Goal: Task Accomplishment & Management: Manage account settings

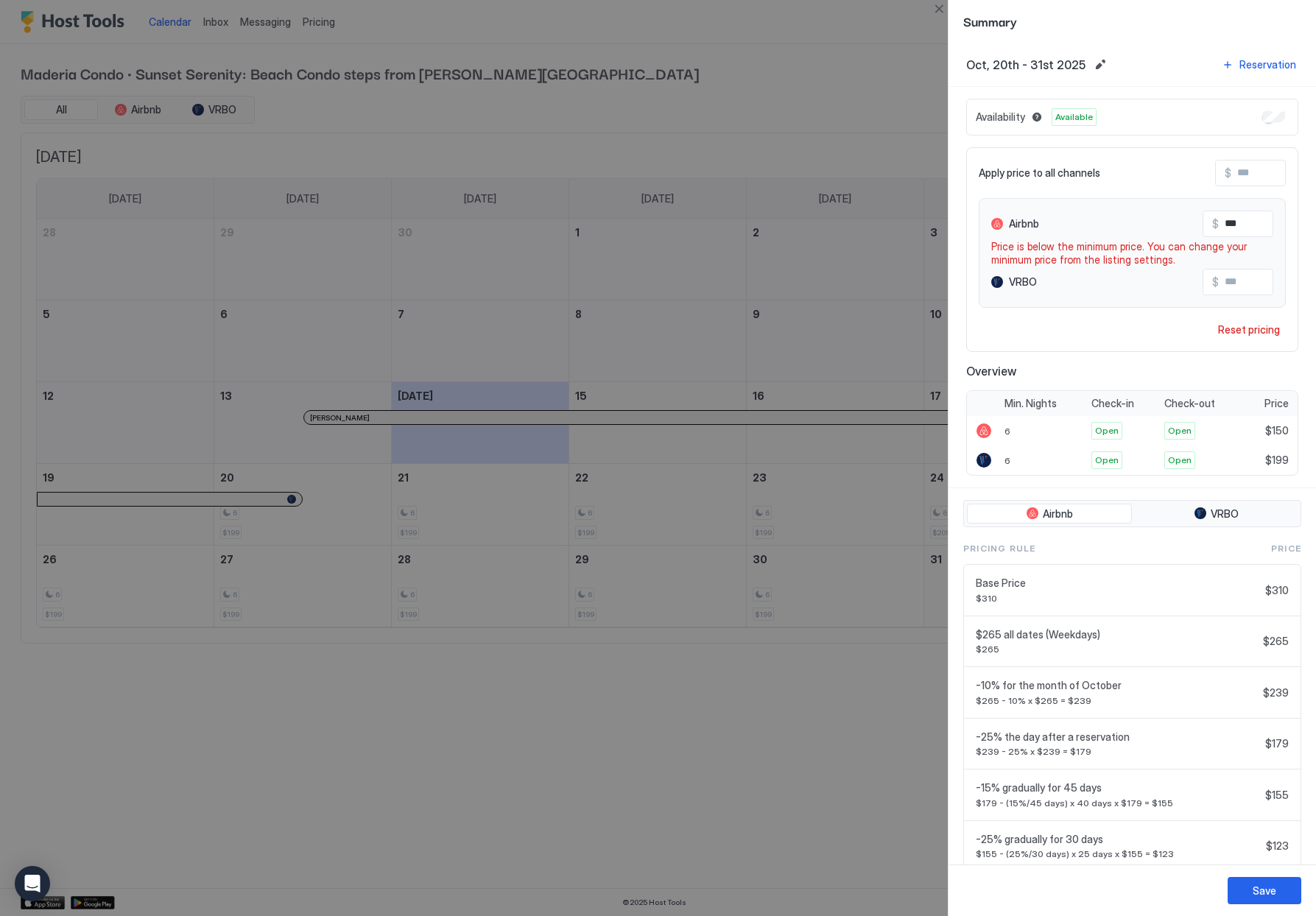
scroll to position [7, 0]
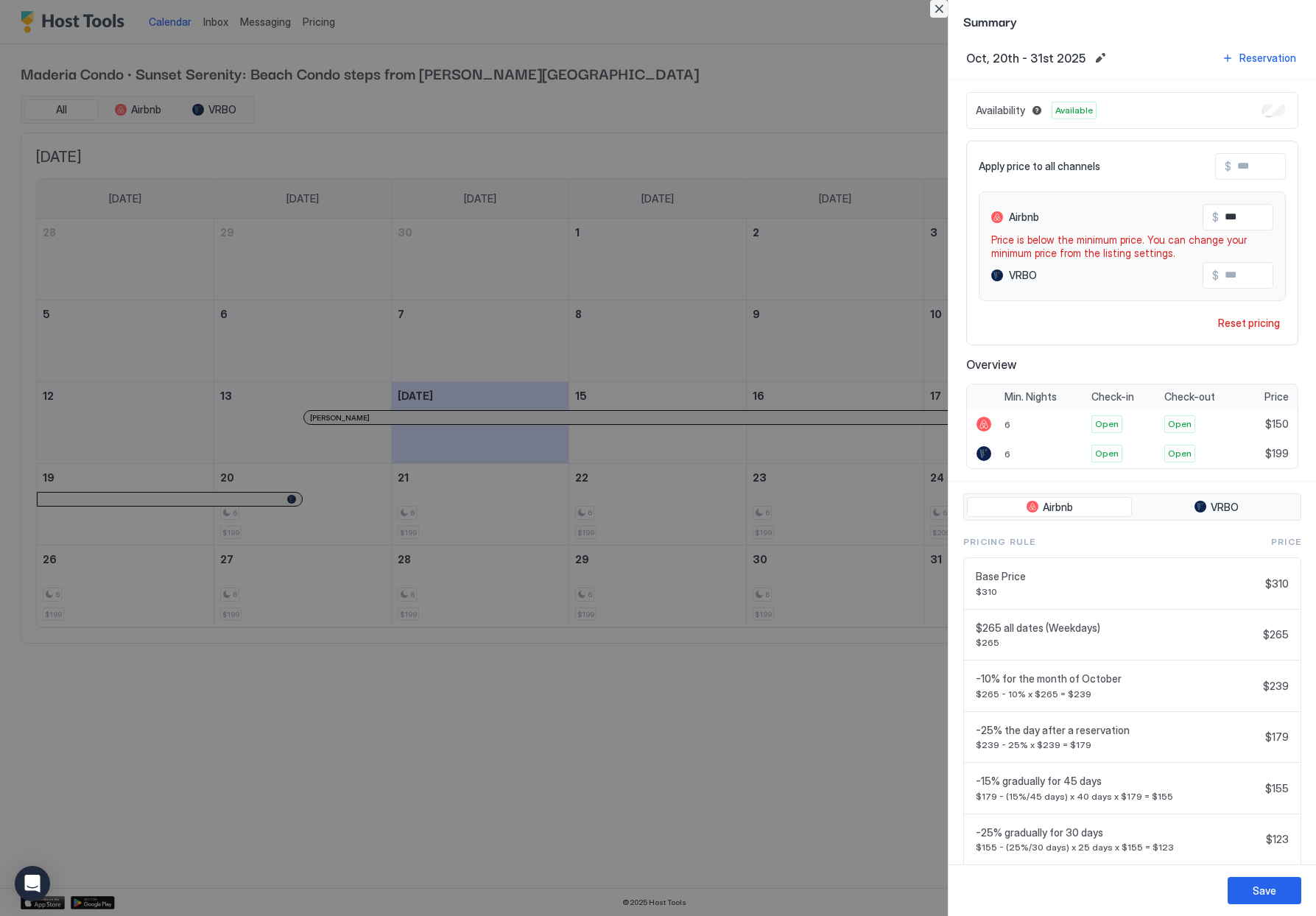
click at [936, 8] on button "Close" at bounding box center [938, 8] width 18 height 18
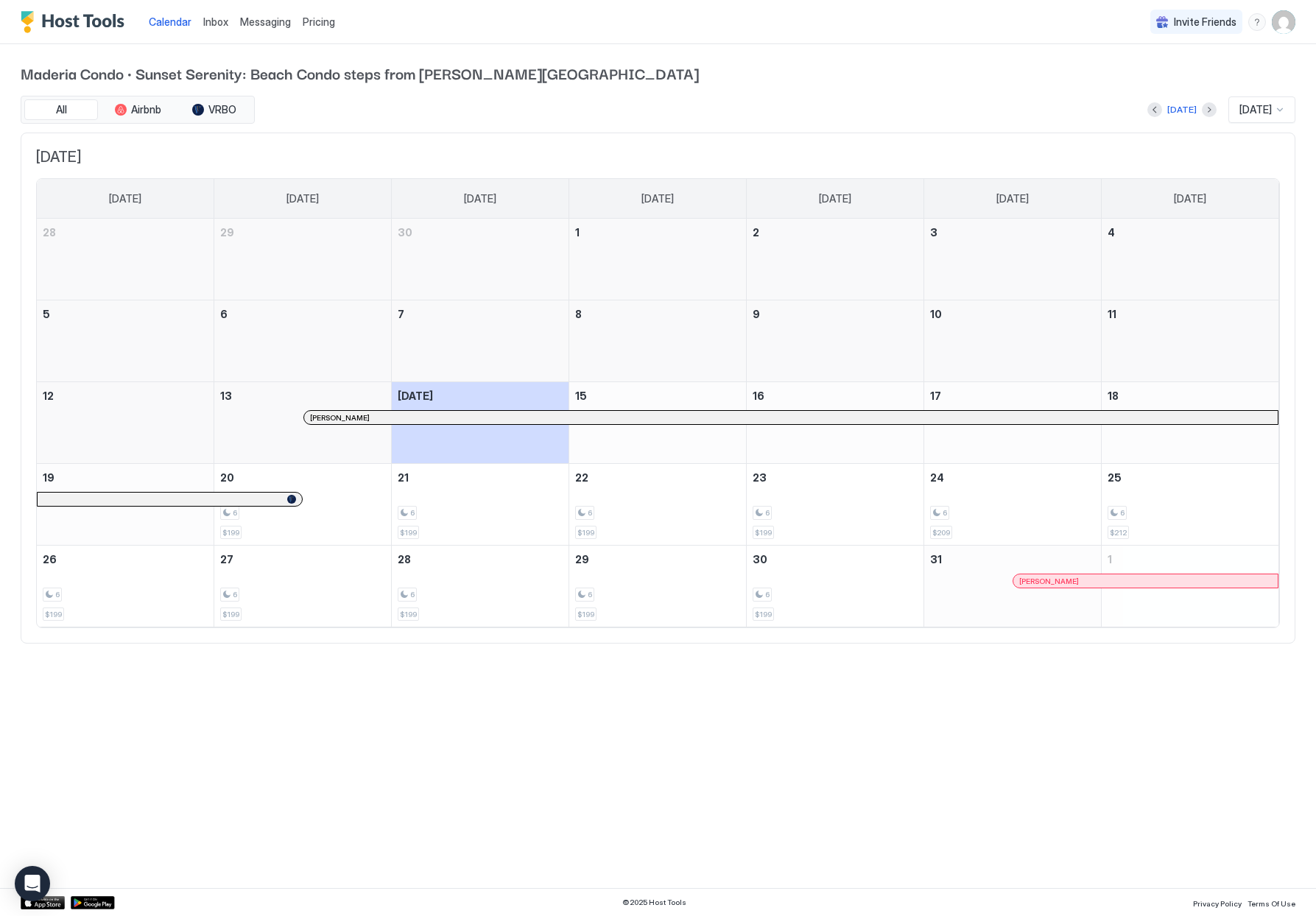
click at [312, 17] on span "Pricing" at bounding box center [318, 22] width 32 height 13
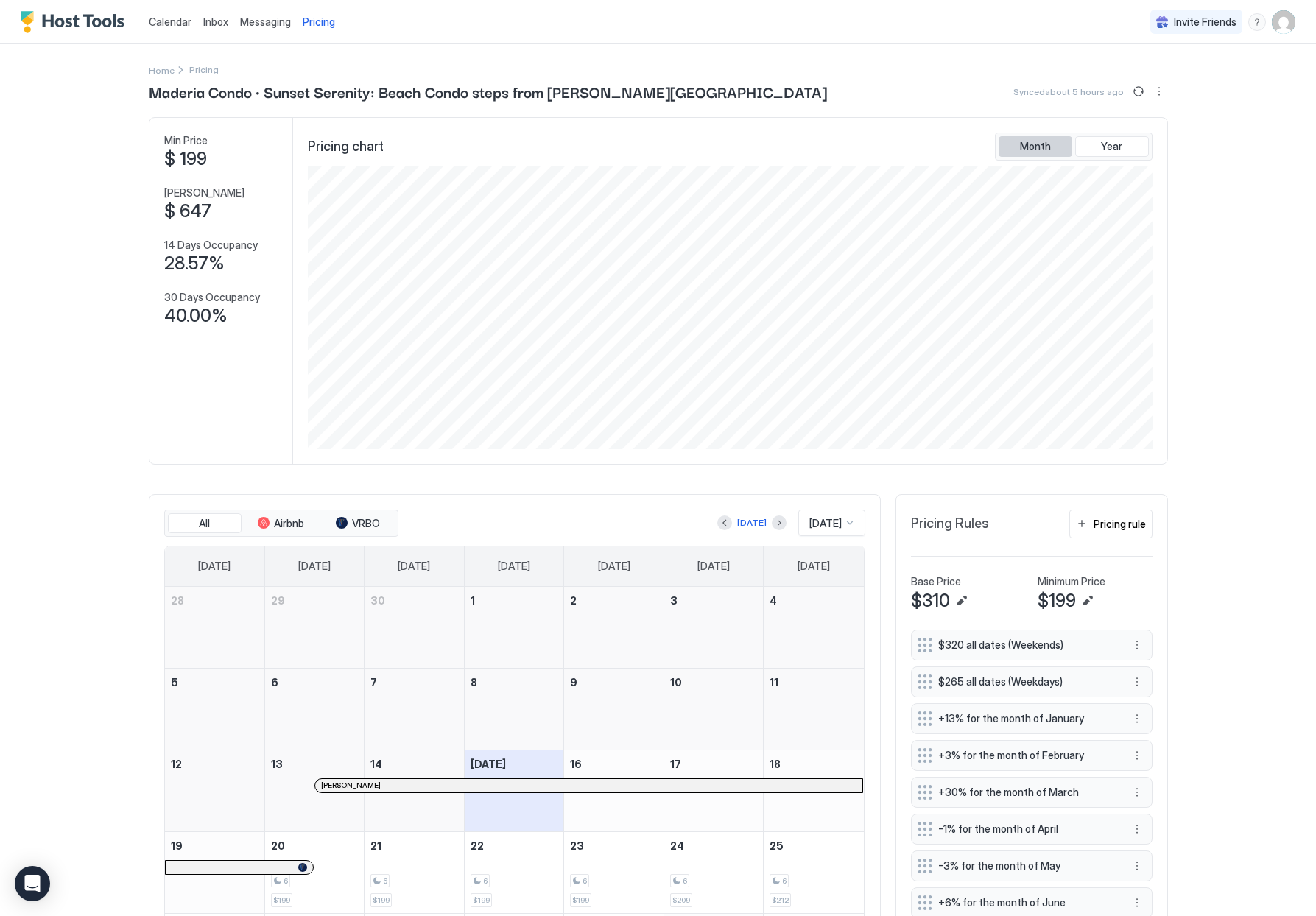
click at [1035, 146] on span "Month" at bounding box center [1035, 147] width 31 height 13
click at [1273, 22] on img "User profile" at bounding box center [1283, 22] width 23 height 23
click at [1150, 85] on span "Settings" at bounding box center [1139, 83] width 39 height 13
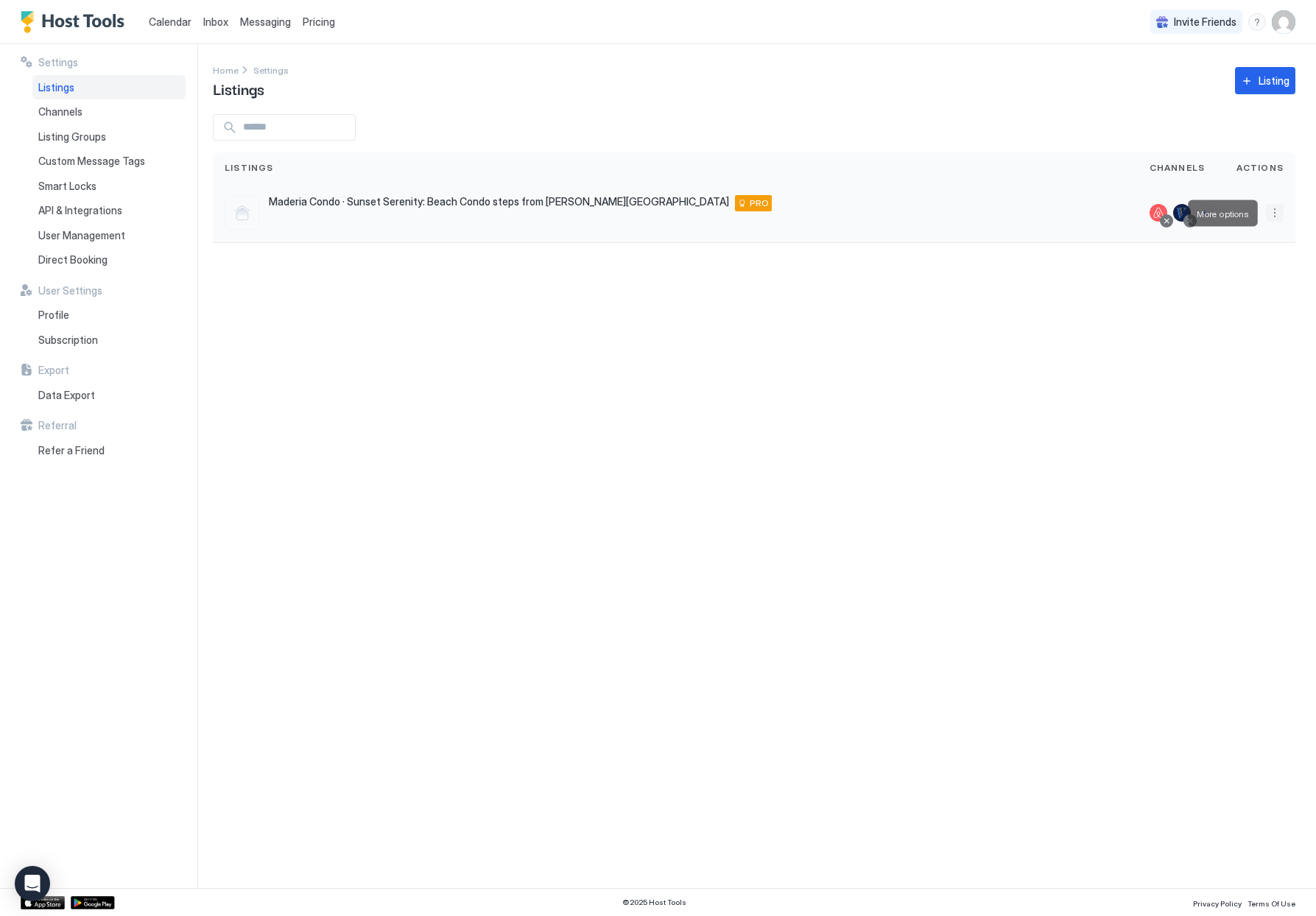
click at [1278, 213] on button "More options" at bounding box center [1275, 212] width 18 height 18
click at [1251, 276] on span "Listing Settings" at bounding box center [1241, 281] width 66 height 11
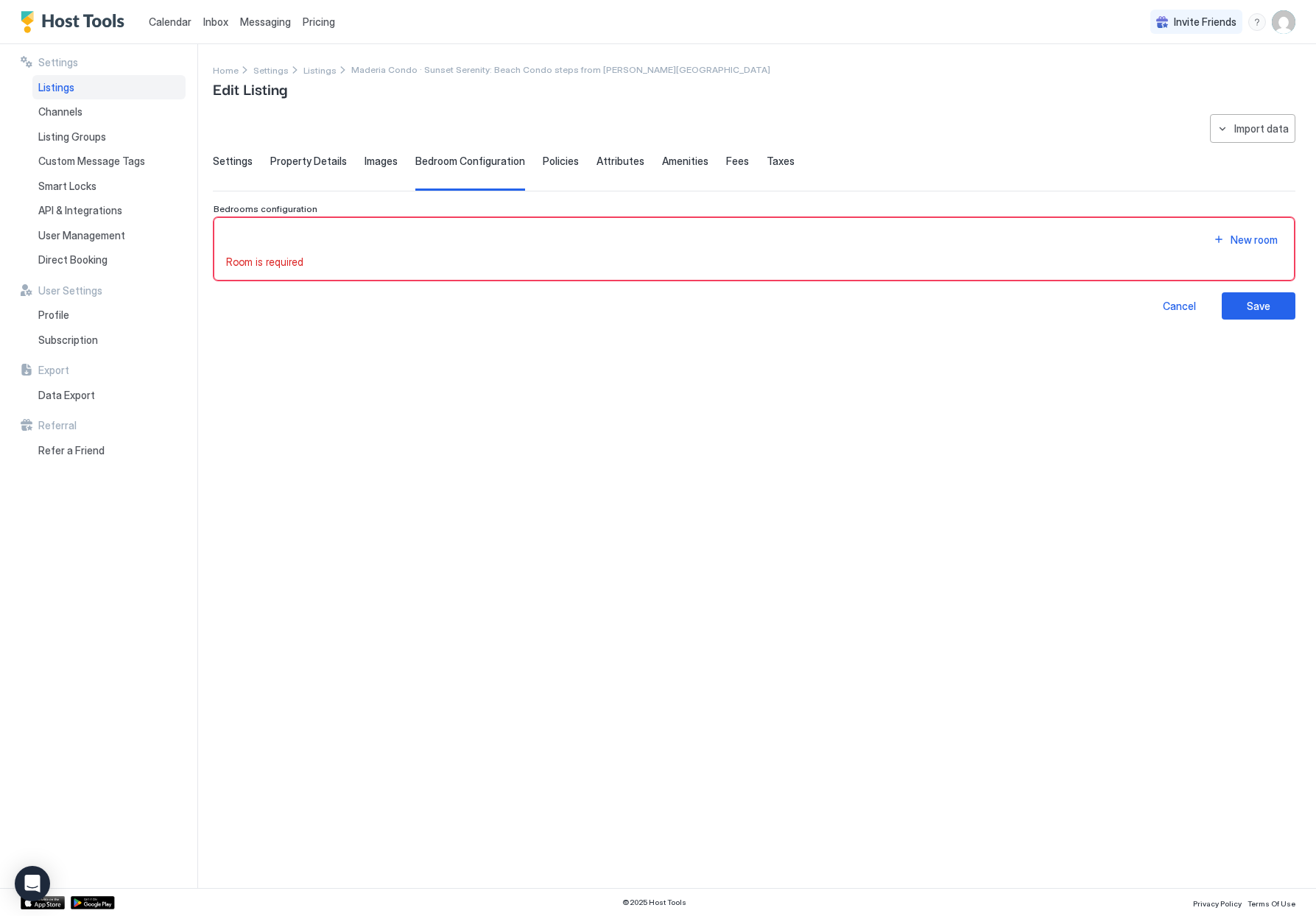
click at [224, 159] on span "Settings" at bounding box center [233, 162] width 39 height 13
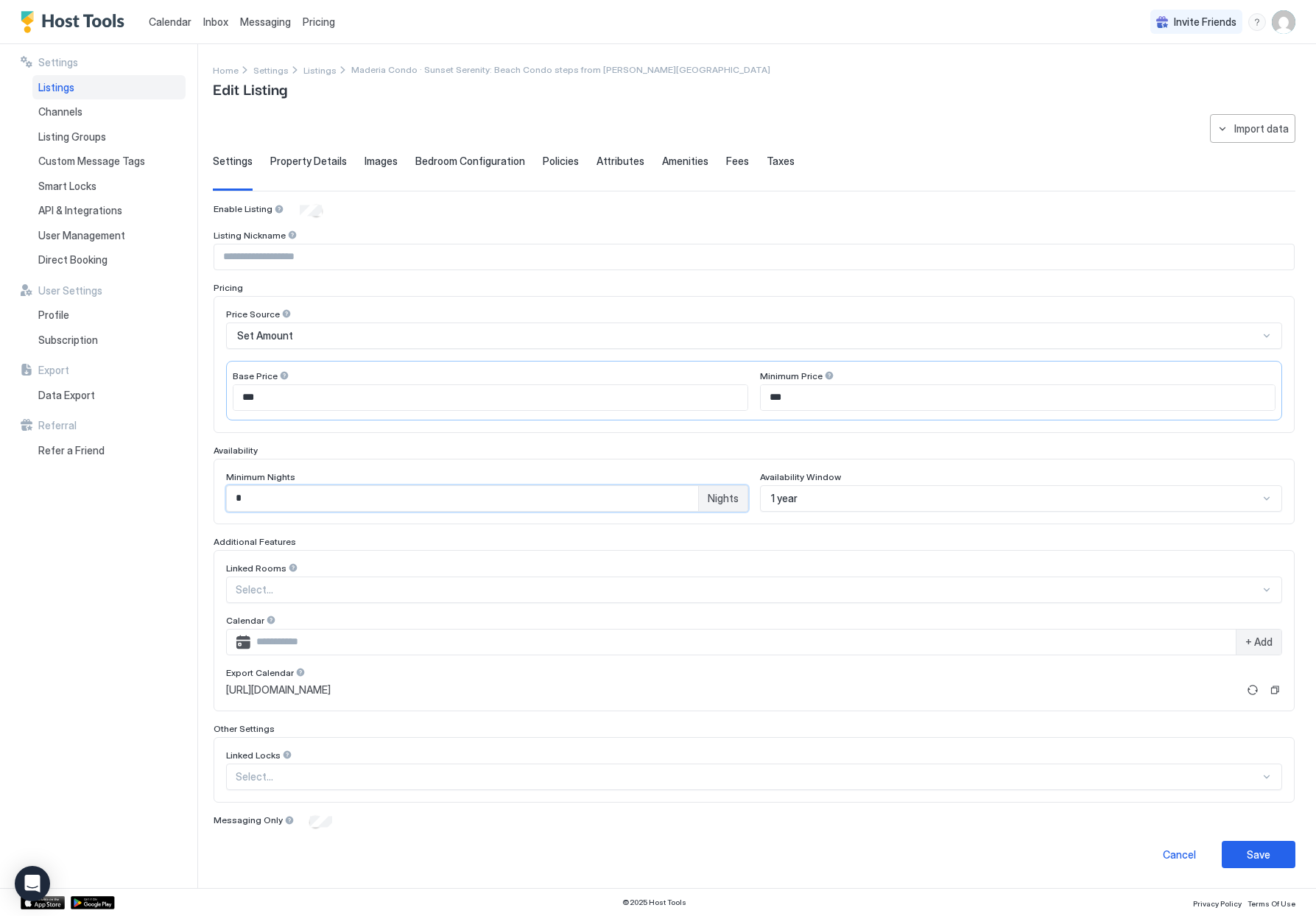
drag, startPoint x: 243, startPoint y: 497, endPoint x: 214, endPoint y: 499, distance: 29.1
click at [214, 499] on div "Minimum Nights * Nights Availability Window 1 year" at bounding box center [753, 491] width 1081 height 66
type input "*"
click at [1264, 851] on div "Save" at bounding box center [1258, 855] width 23 height 15
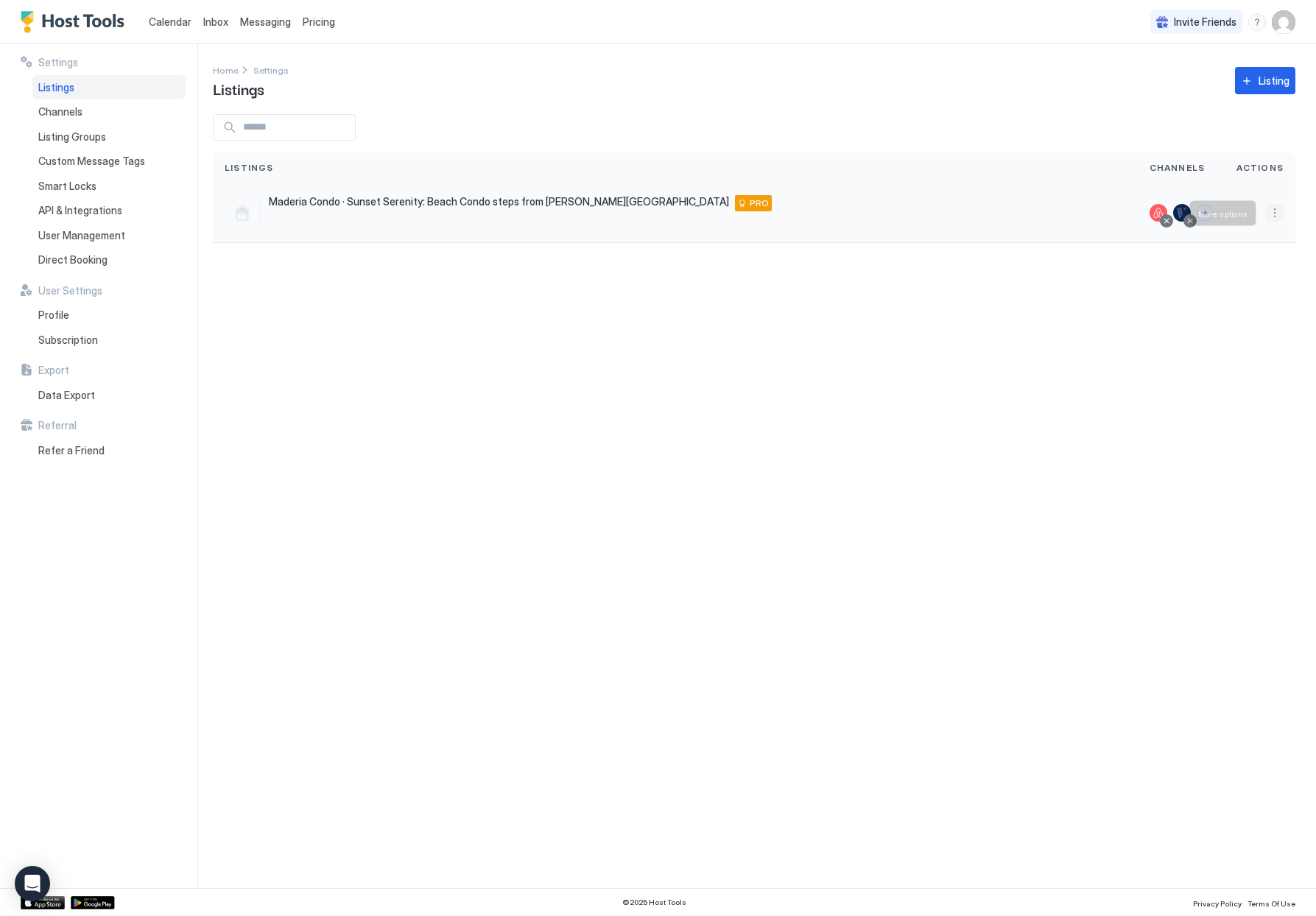
click at [1274, 213] on button "More options" at bounding box center [1275, 212] width 18 height 18
click at [1250, 282] on span "Listing Settings" at bounding box center [1241, 281] width 66 height 11
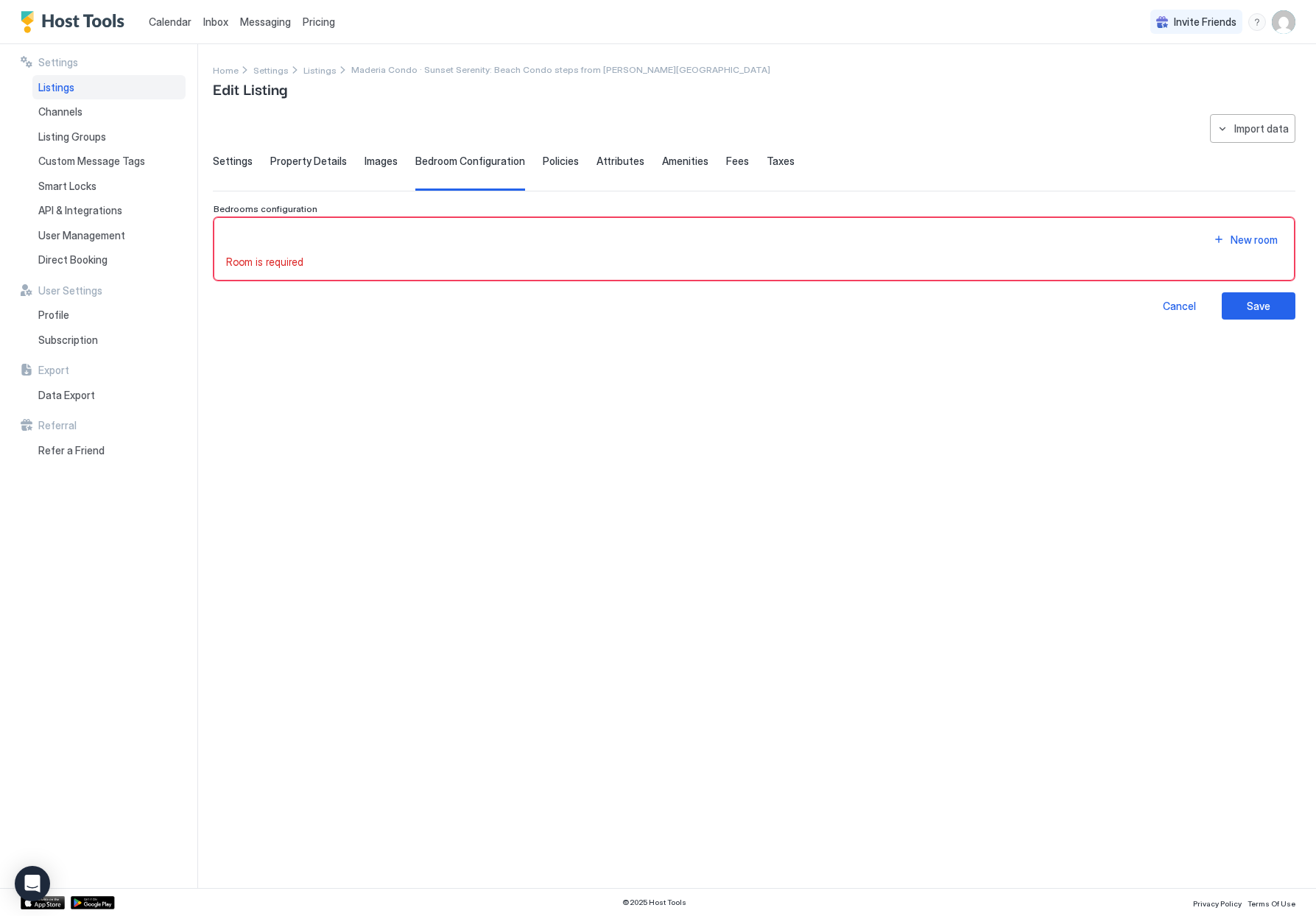
type input "*"
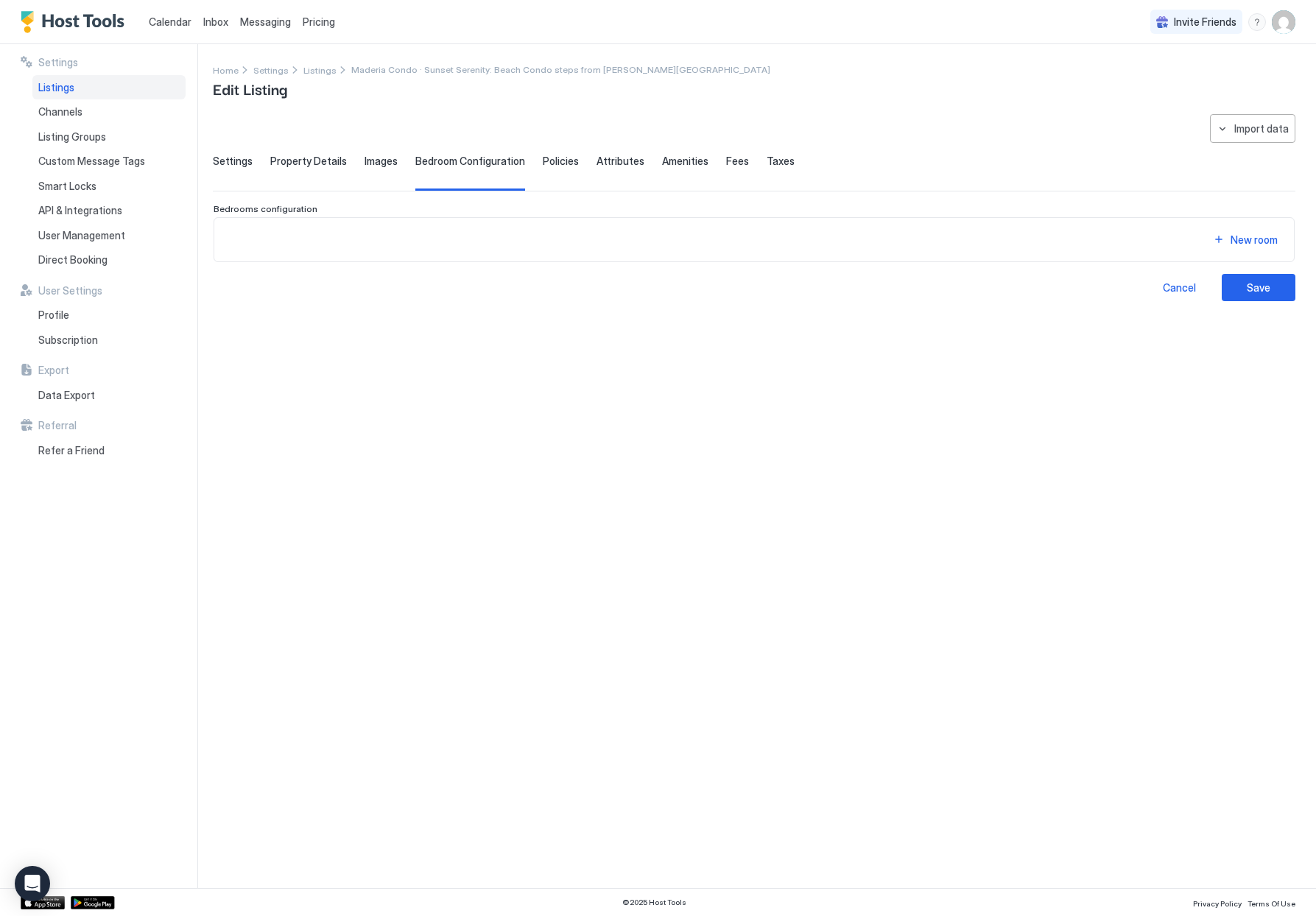
click at [554, 158] on span "Policies" at bounding box center [561, 162] width 36 height 13
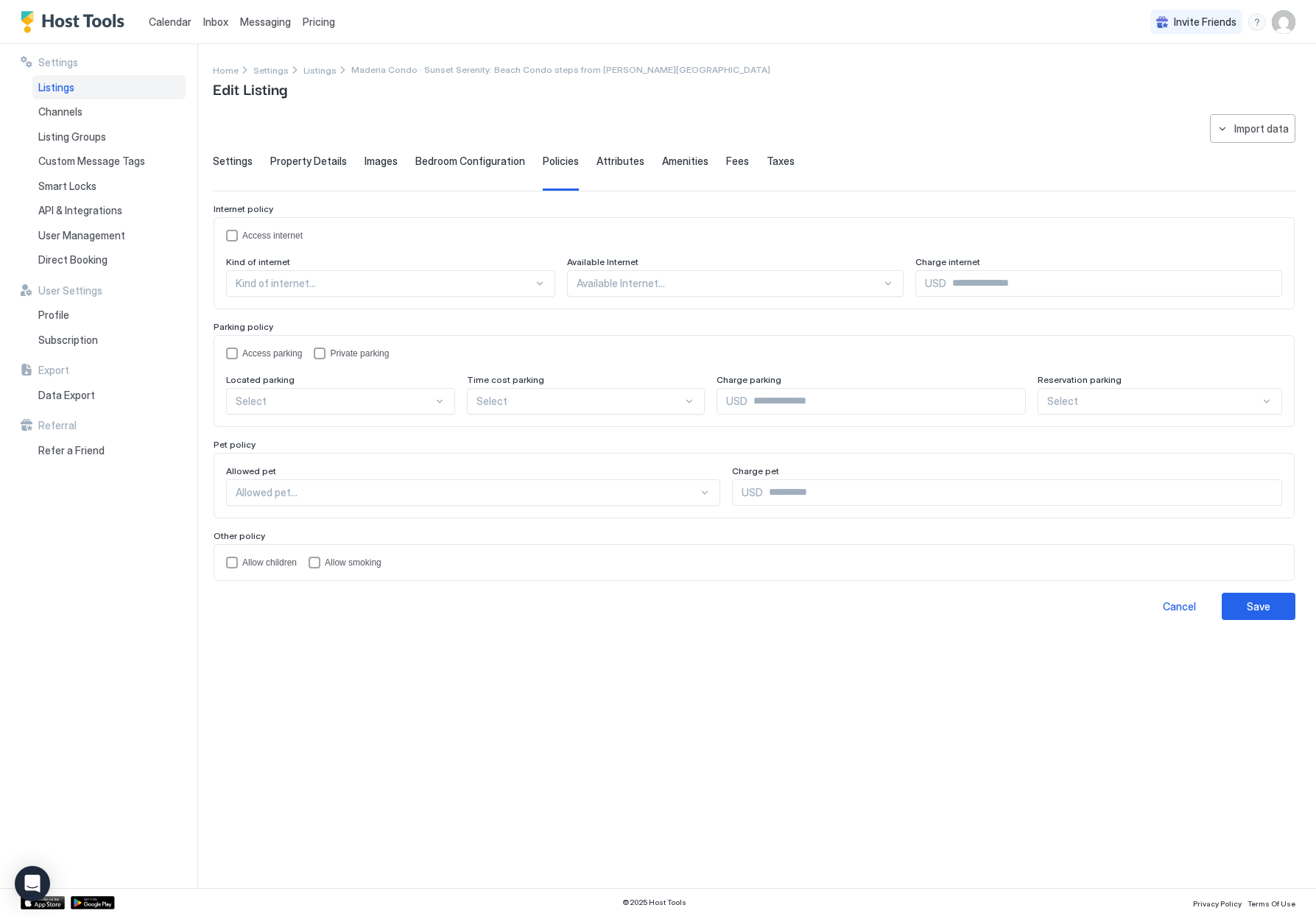
click at [225, 160] on span "Settings" at bounding box center [233, 162] width 39 height 13
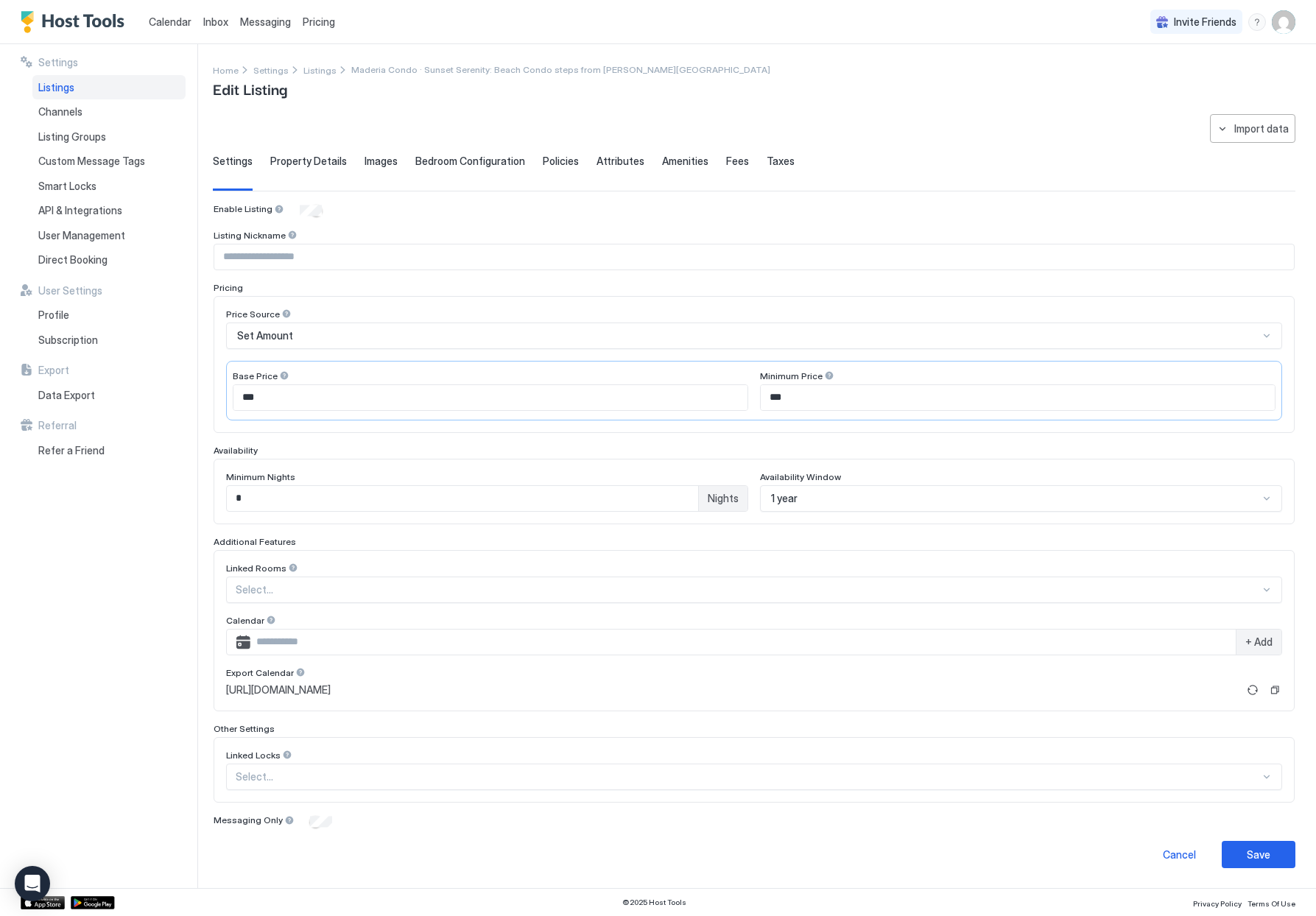
click at [363, 331] on div "Set Amount" at bounding box center [747, 335] width 1021 height 13
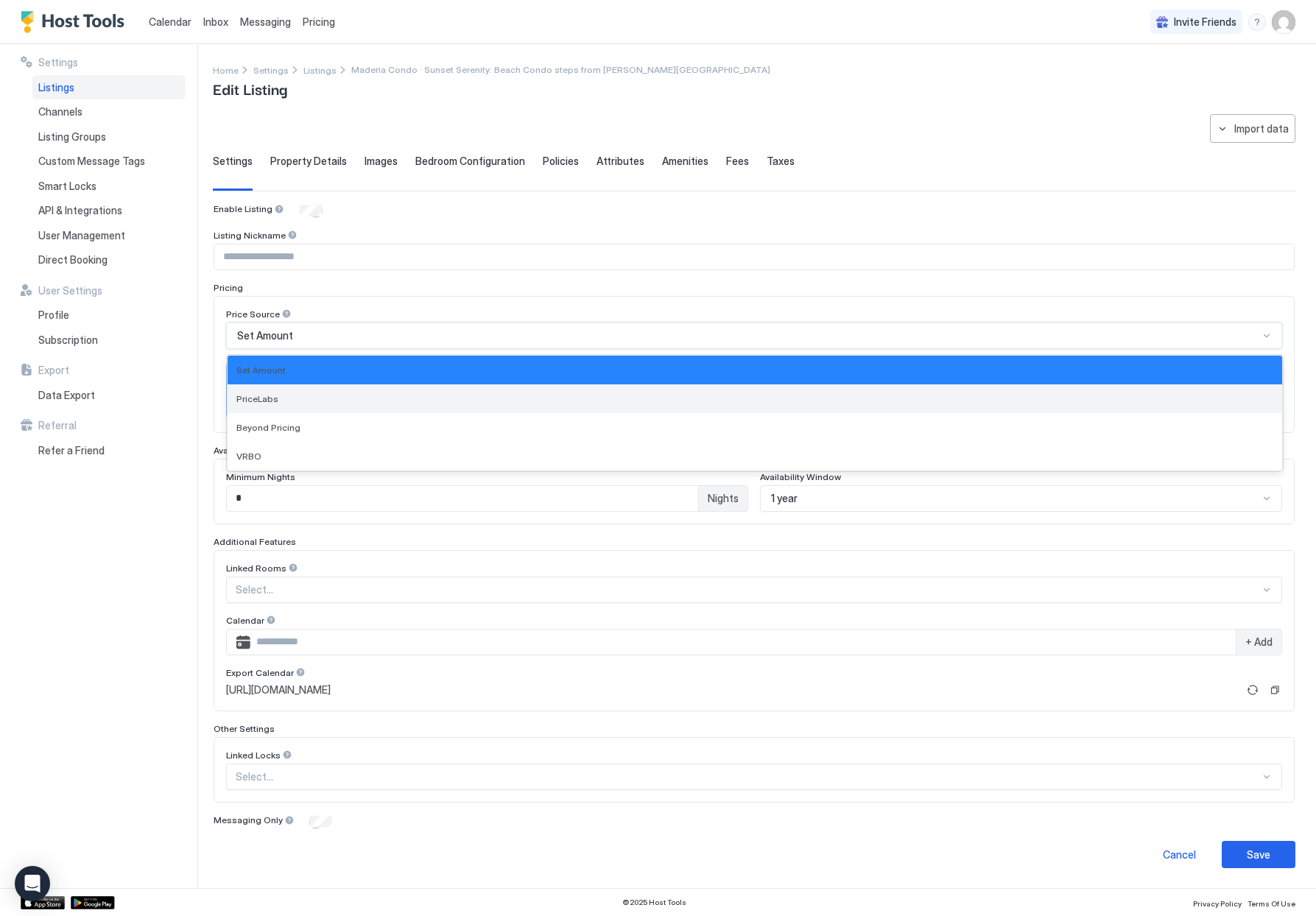
click at [259, 394] on span "PriceLabs" at bounding box center [257, 399] width 42 height 11
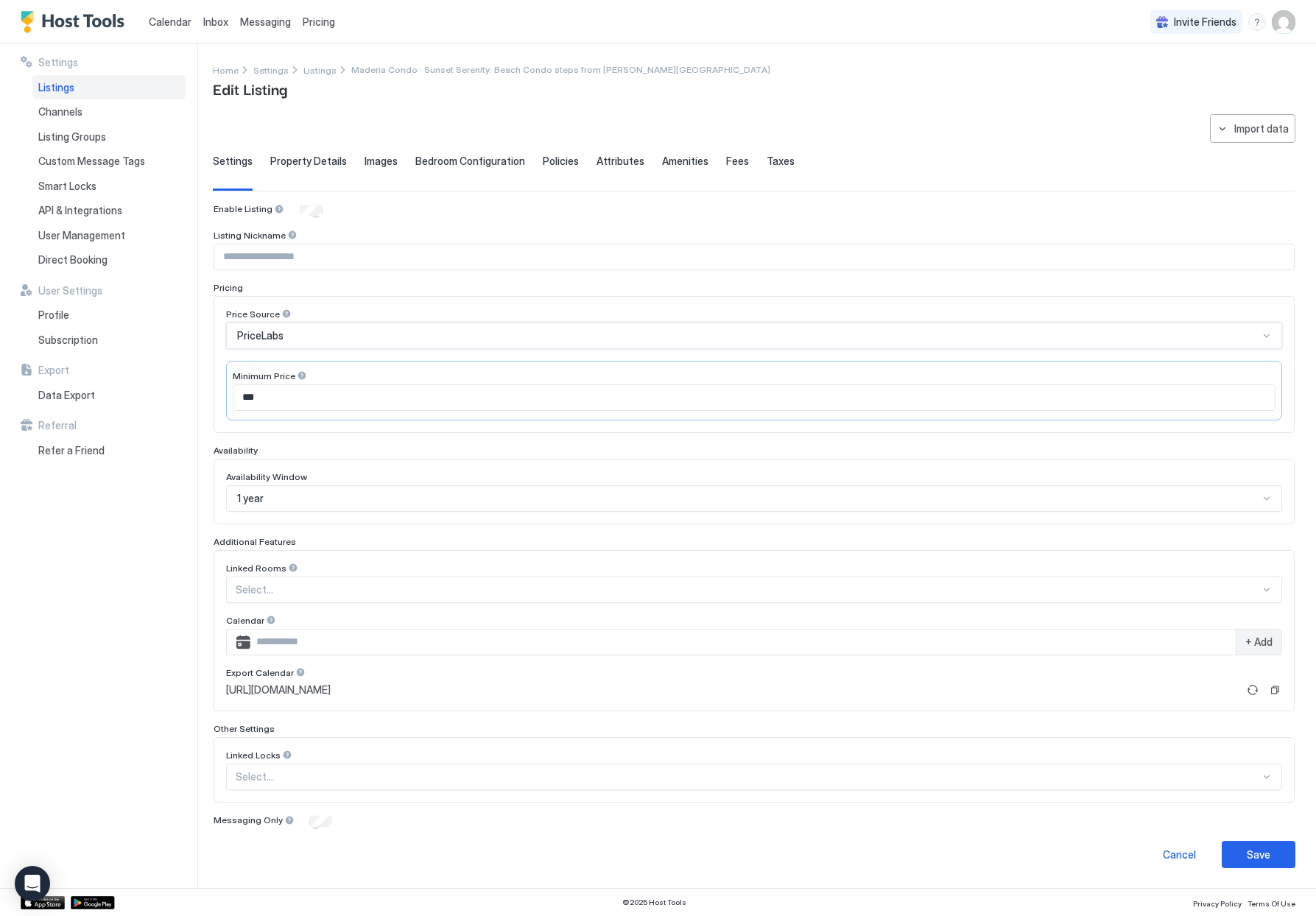
click at [298, 335] on div "PriceLabs" at bounding box center [747, 335] width 1021 height 13
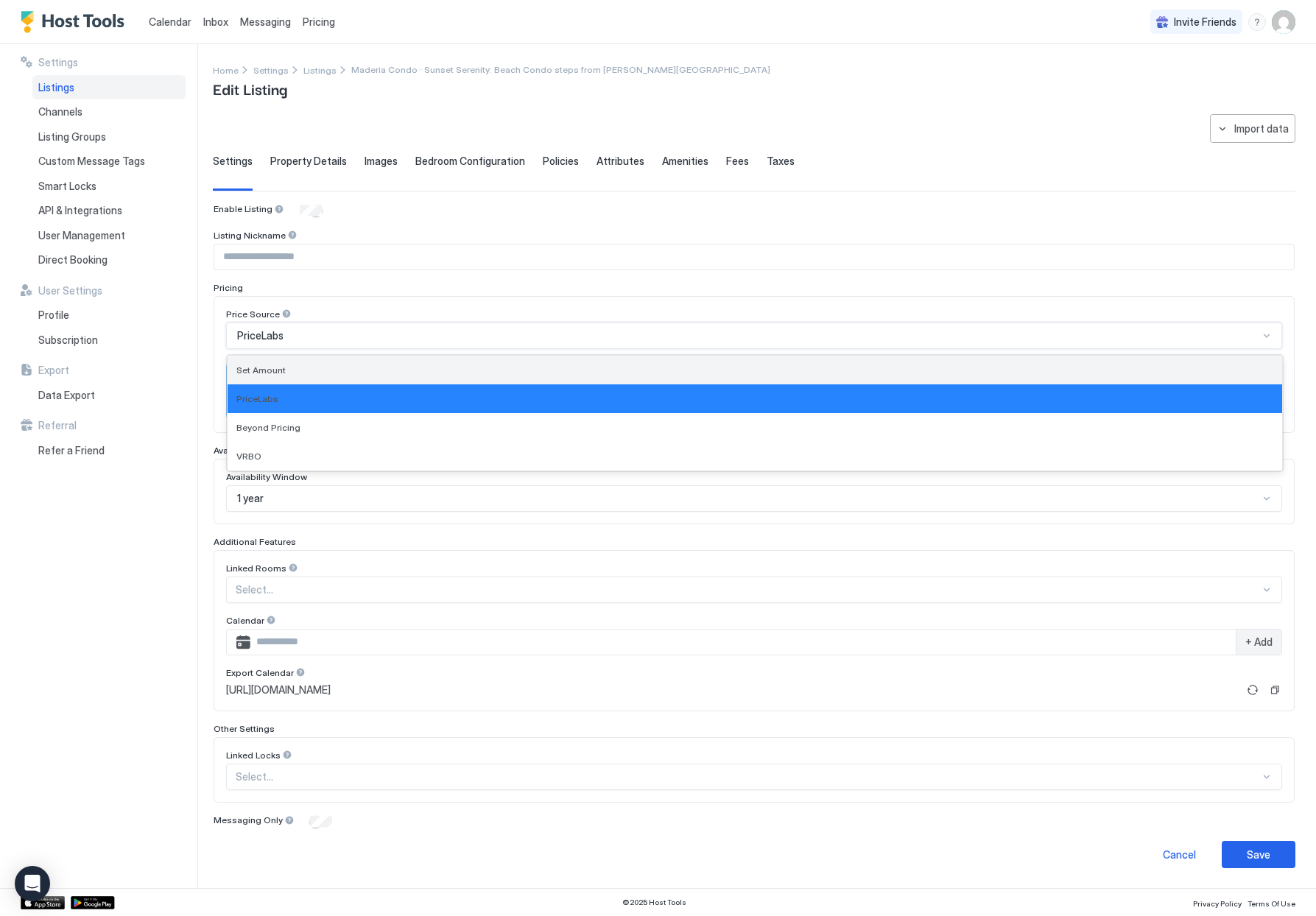
click at [278, 365] on span "Set Amount" at bounding box center [261, 370] width 50 height 11
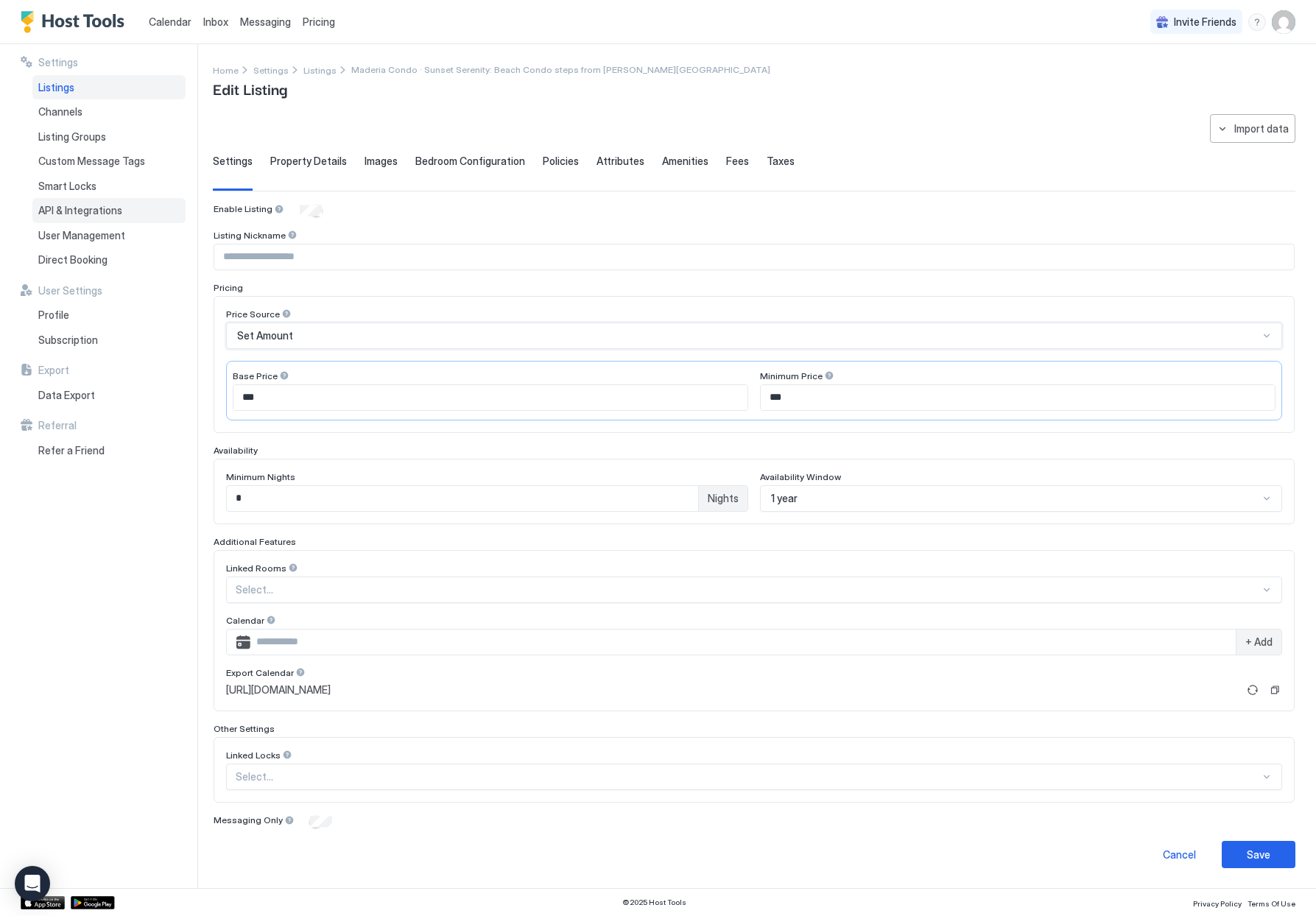
click at [65, 213] on span "API & Integrations" at bounding box center [80, 210] width 84 height 13
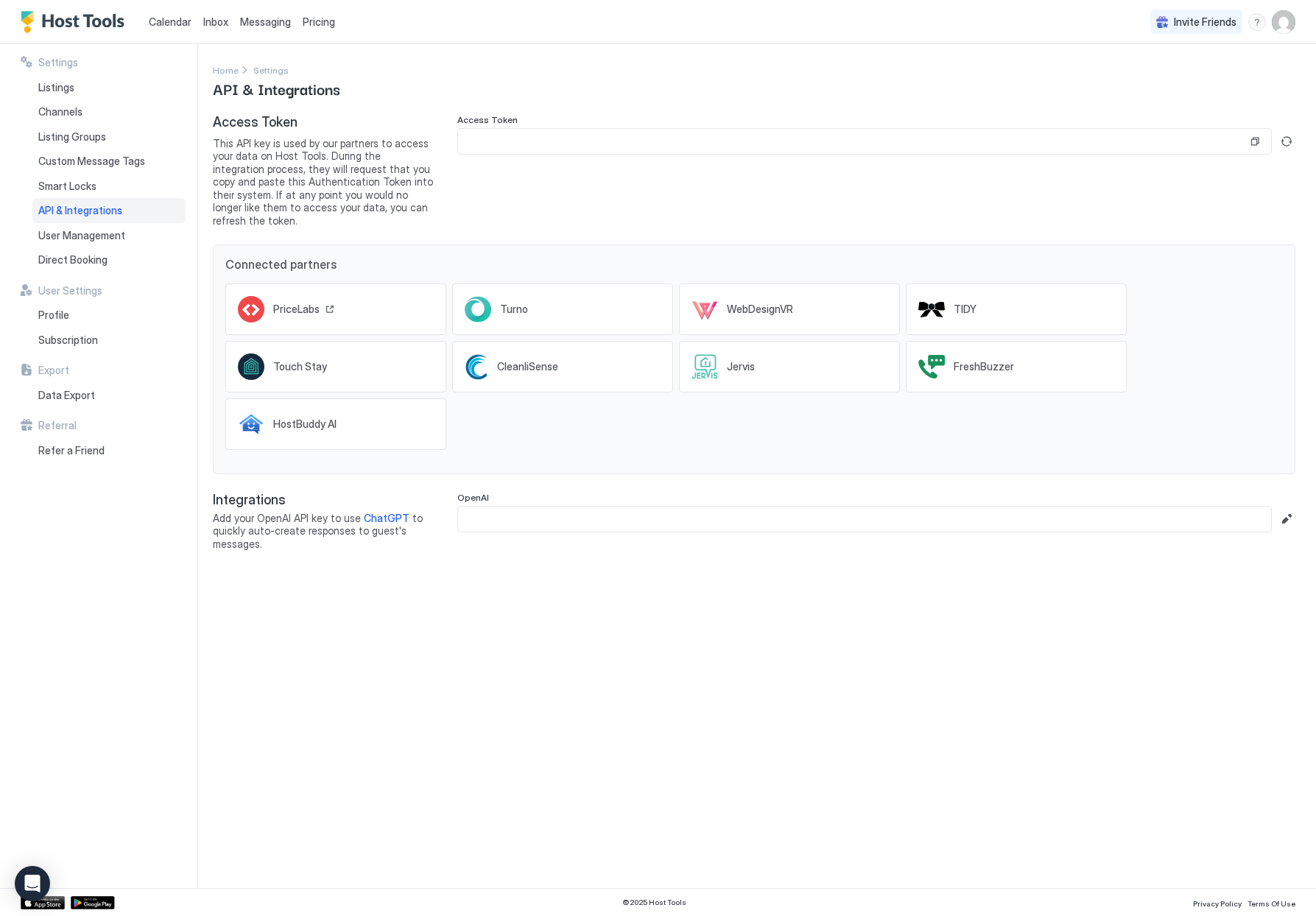
click at [302, 303] on span "PriceLabs" at bounding box center [296, 309] width 46 height 13
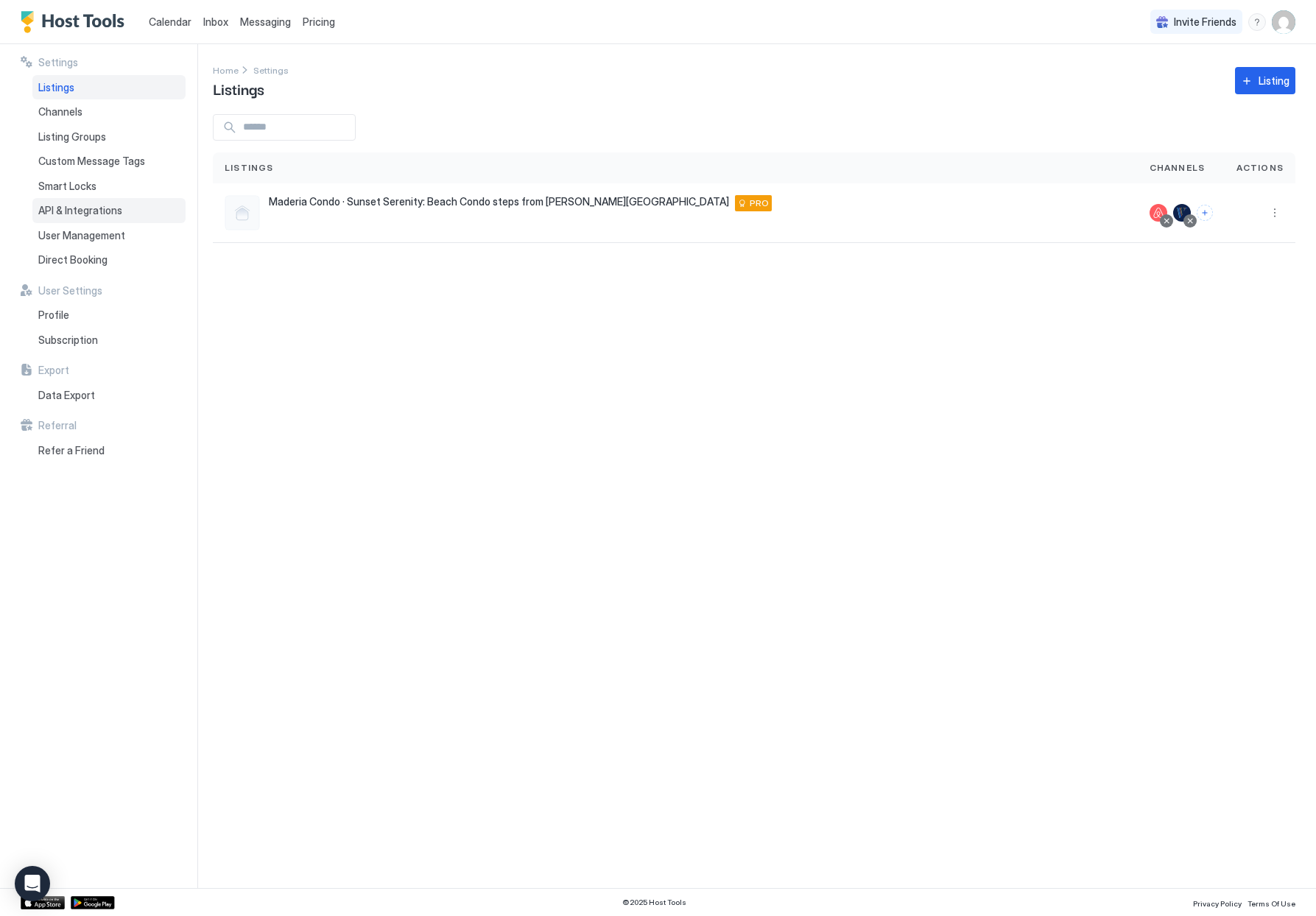
click at [46, 210] on span "API & Integrations" at bounding box center [80, 210] width 84 height 13
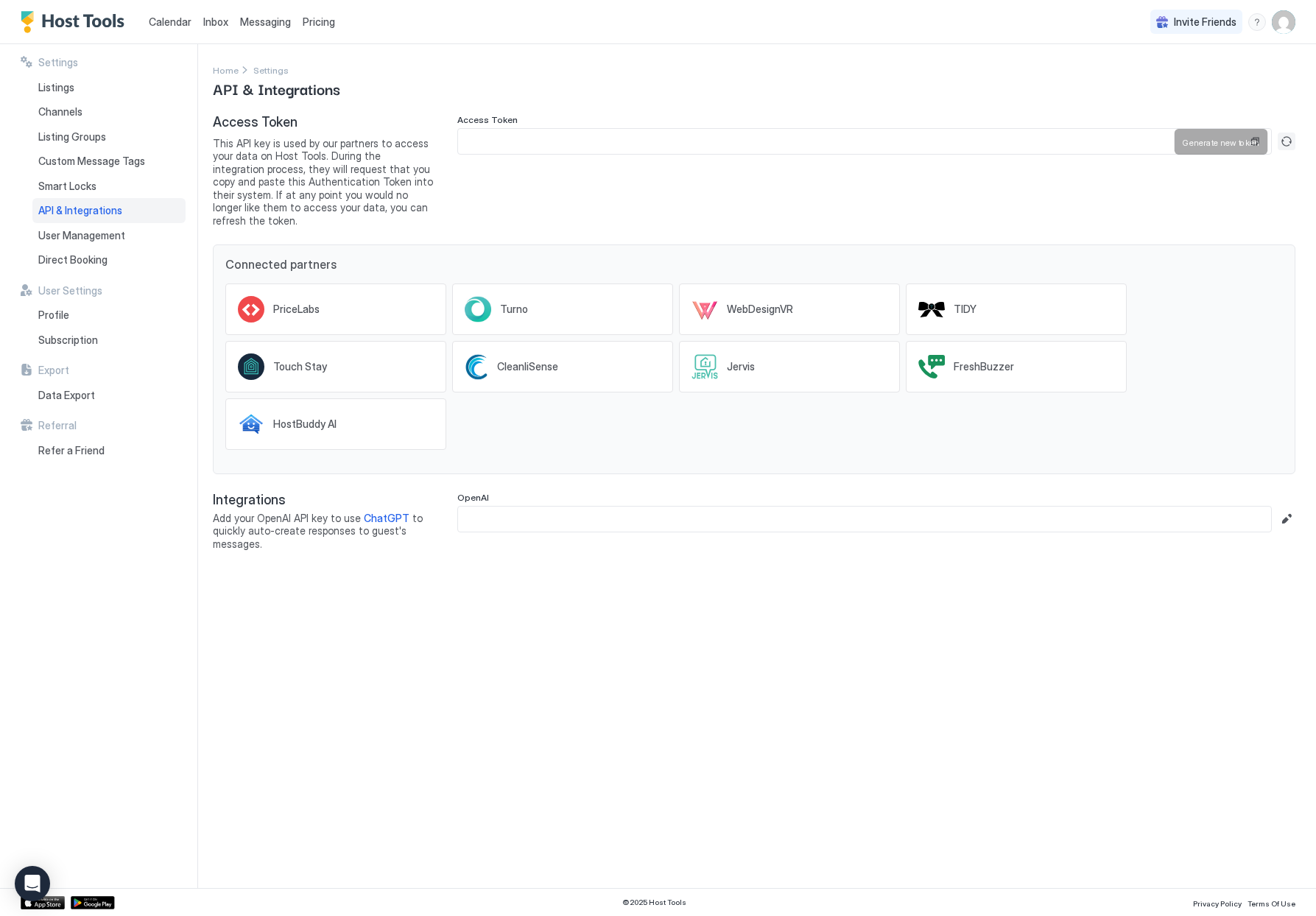
click at [1289, 142] on button "Generate new token" at bounding box center [1286, 141] width 18 height 18
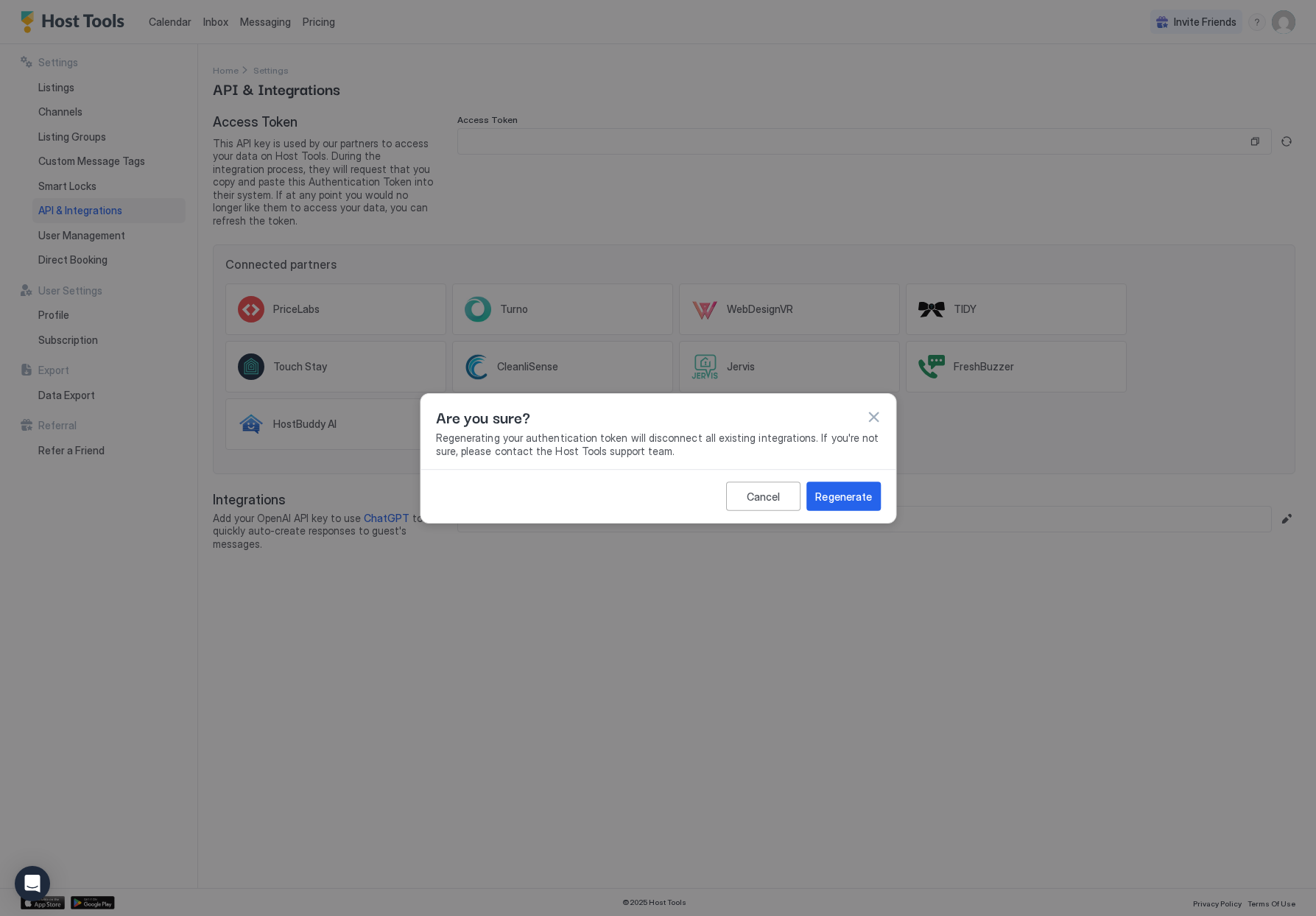
click at [714, 147] on div at bounding box center [658, 458] width 1316 height 916
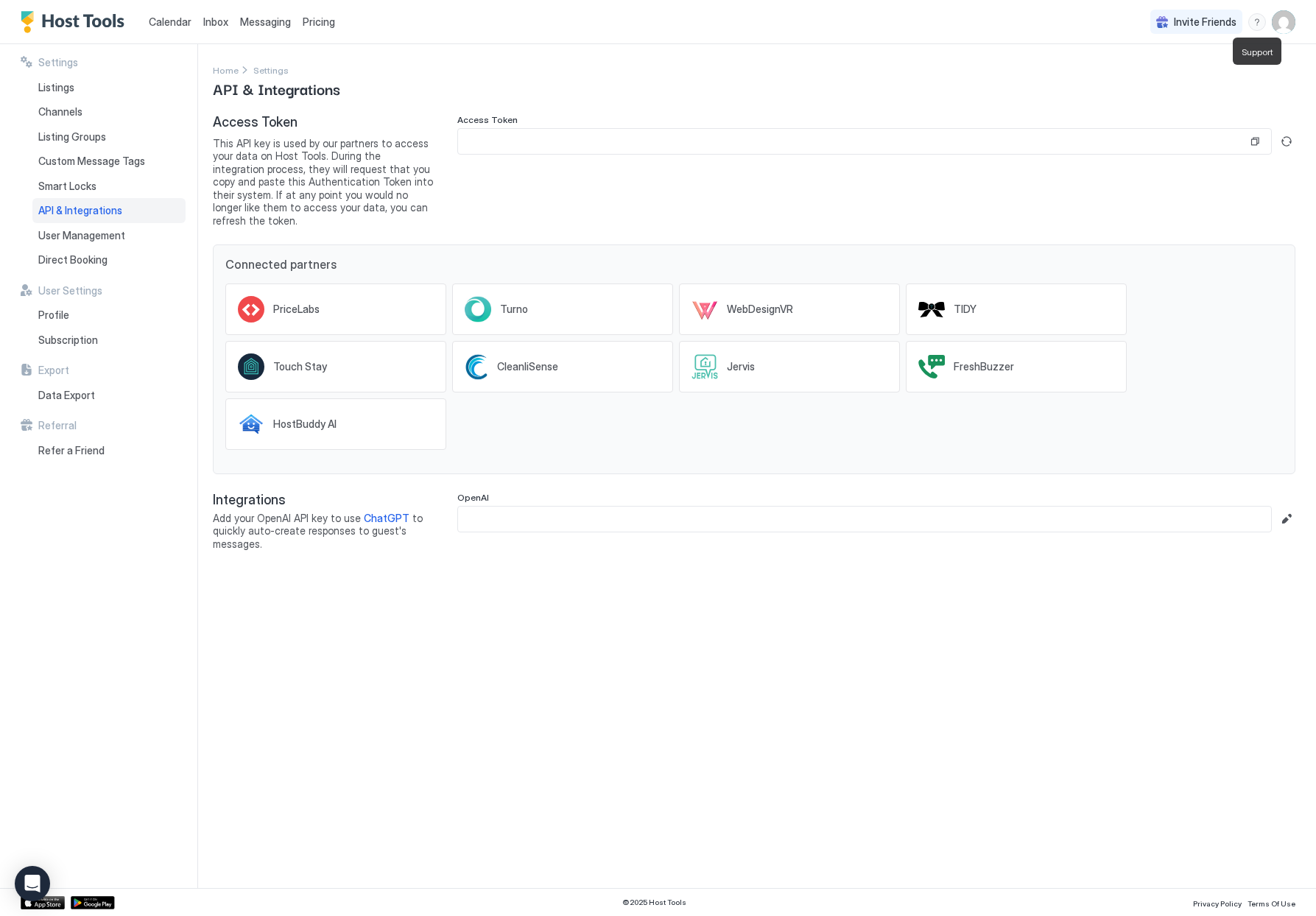
click at [1257, 21] on div "menu" at bounding box center [1257, 22] width 18 height 18
click at [1155, 42] on span "Help Center" at bounding box center [1130, 43] width 56 height 13
click at [1256, 22] on div "menu" at bounding box center [1257, 22] width 18 height 18
click at [1148, 96] on span "Chat with us" at bounding box center [1131, 94] width 59 height 13
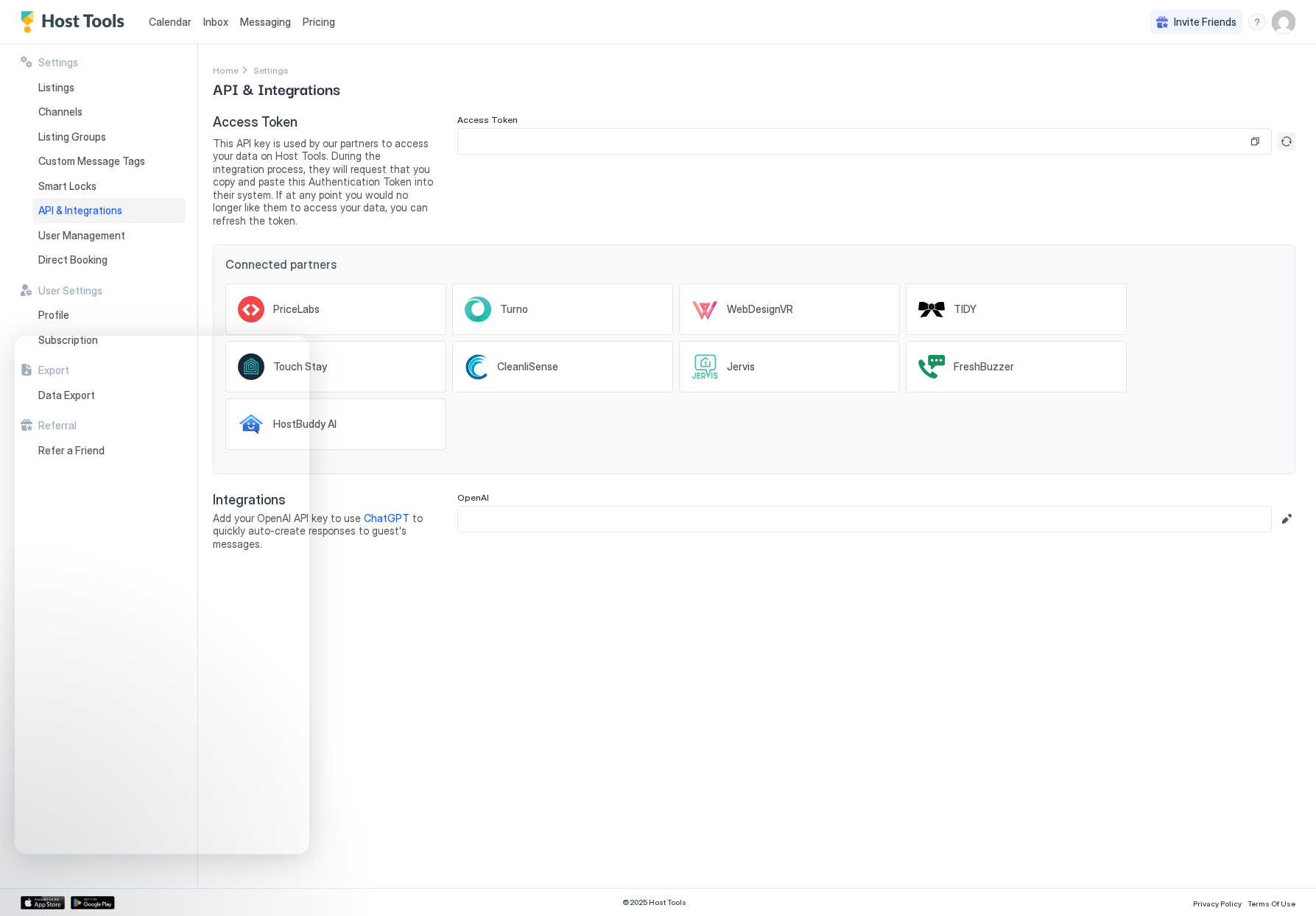
click at [1286, 143] on button "Generate new token" at bounding box center [1286, 141] width 18 height 18
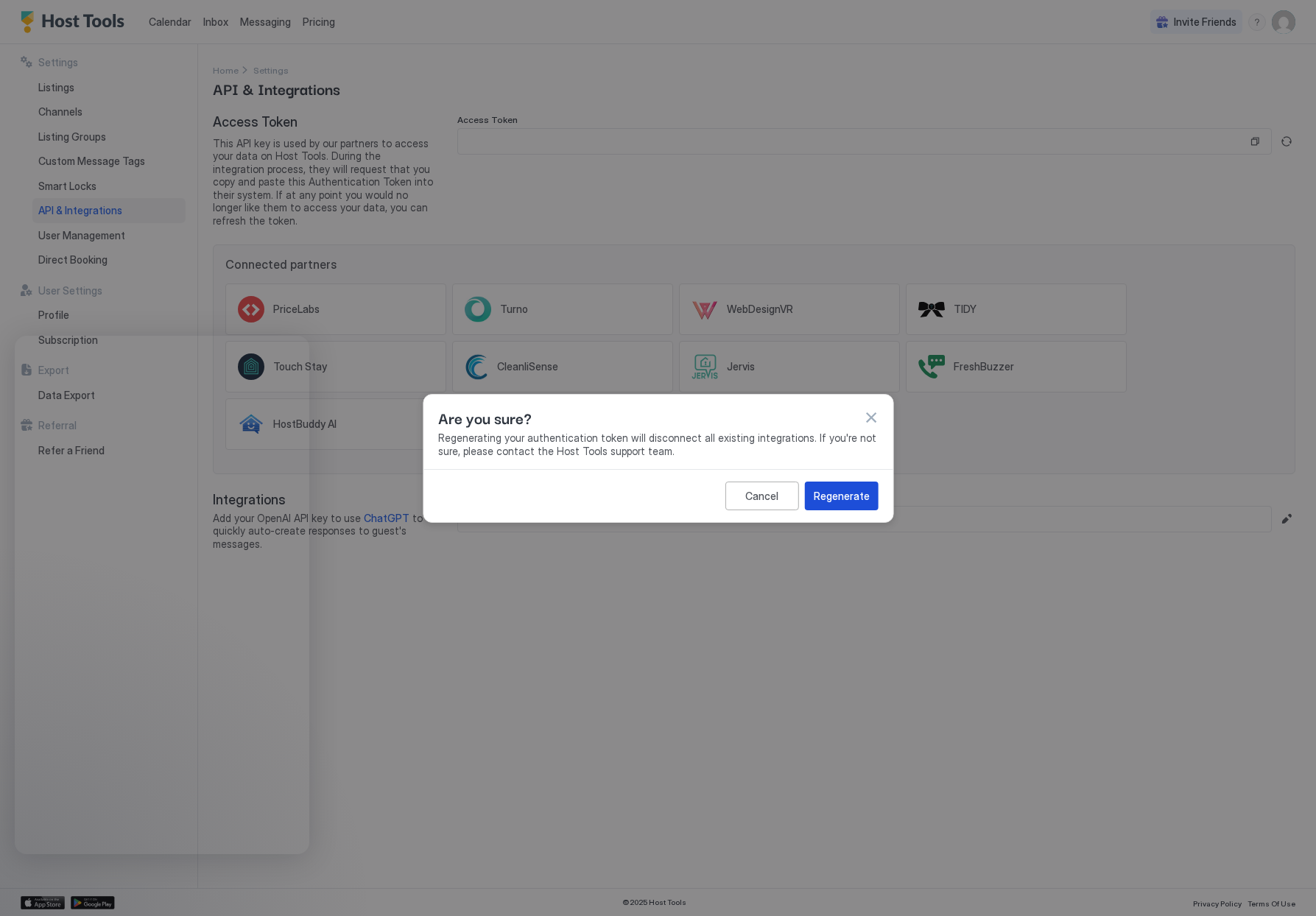
click at [856, 499] on div "Regenerate" at bounding box center [841, 495] width 56 height 15
type input "**********"
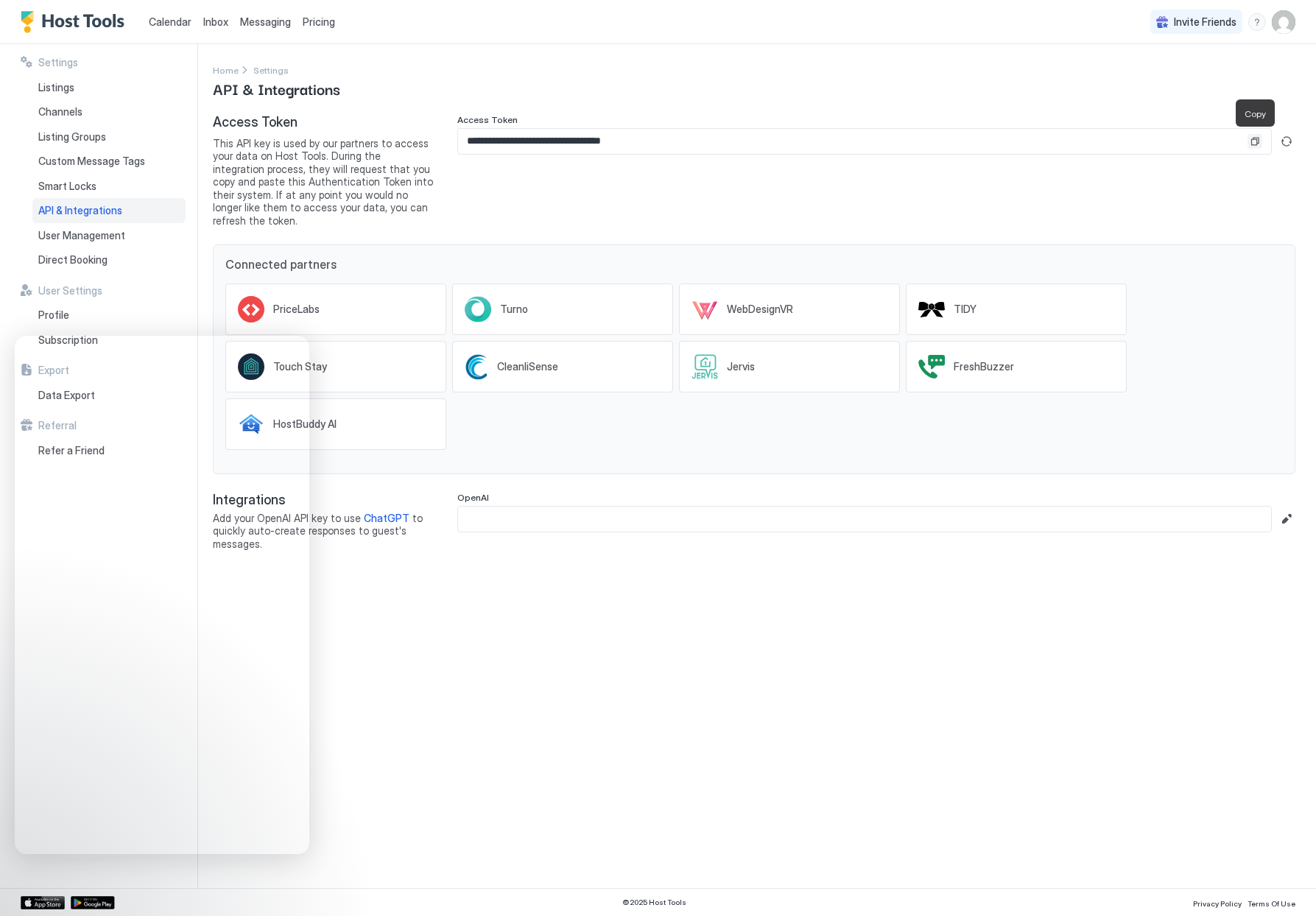
click at [1254, 141] on button "Copy" at bounding box center [1255, 142] width 15 height 15
